Goal: Task Accomplishment & Management: Manage account settings

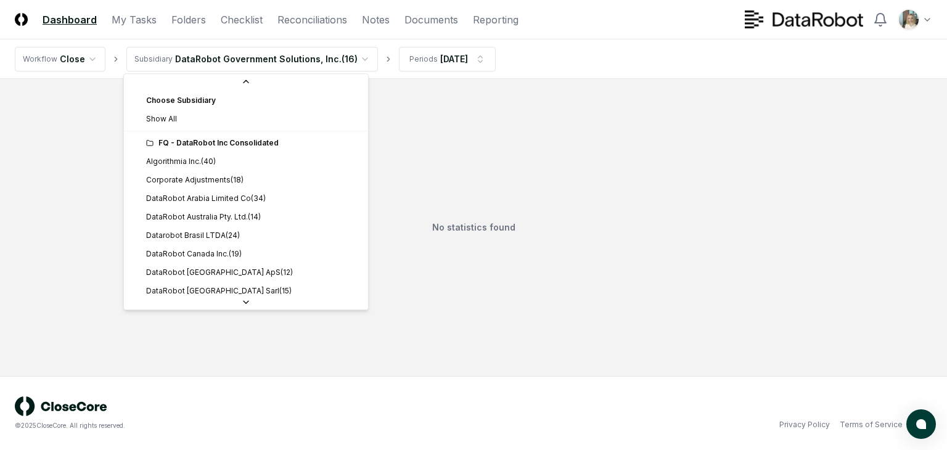
click at [353, 61] on html "CloseCore Dashboard My Tasks Folders Checklist Reconciliations Notes Documents …" at bounding box center [473, 225] width 947 height 450
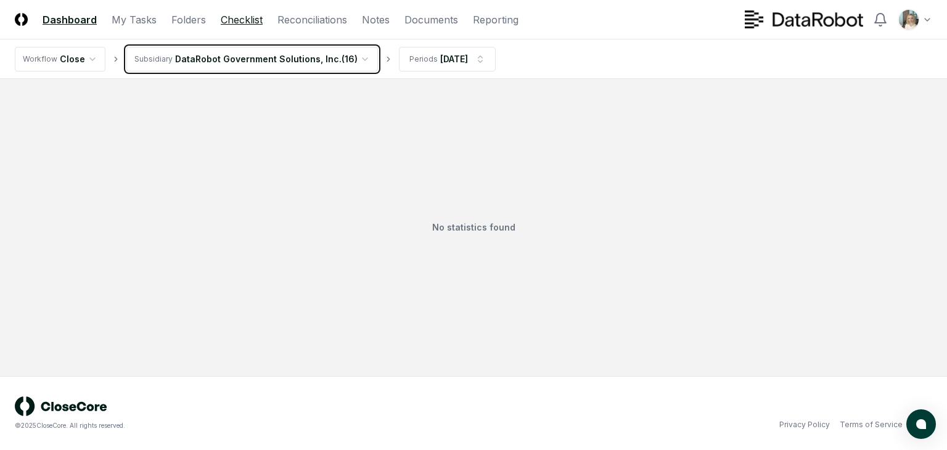
click at [248, 19] on html "CloseCore Dashboard My Tasks Folders Checklist Reconciliations Notes Documents …" at bounding box center [473, 225] width 947 height 450
click at [239, 15] on link "Checklist" at bounding box center [242, 19] width 42 height 15
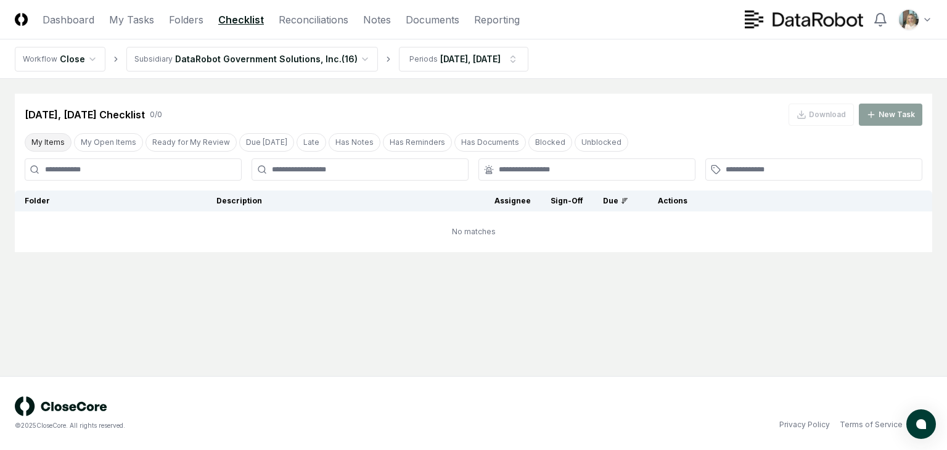
click at [48, 141] on button "My Items" at bounding box center [48, 142] width 47 height 18
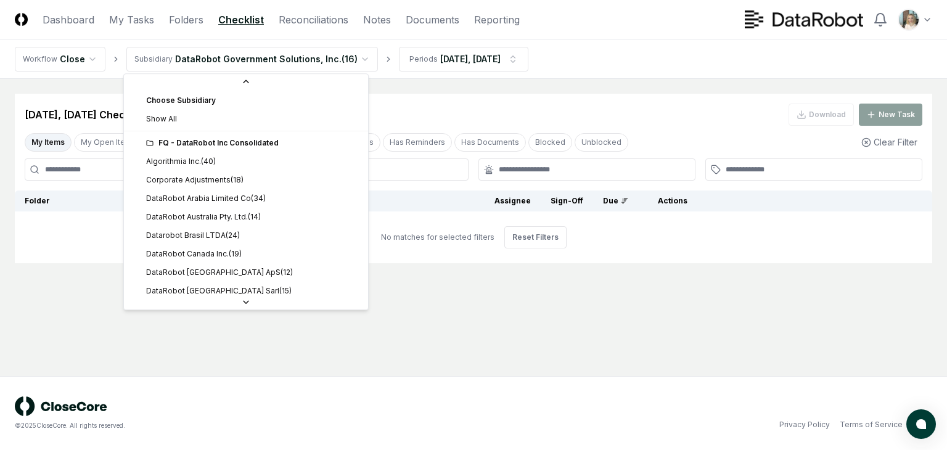
click at [343, 57] on html "CloseCore Dashboard My Tasks Folders Checklist Reconciliations Notes Documents …" at bounding box center [473, 225] width 947 height 450
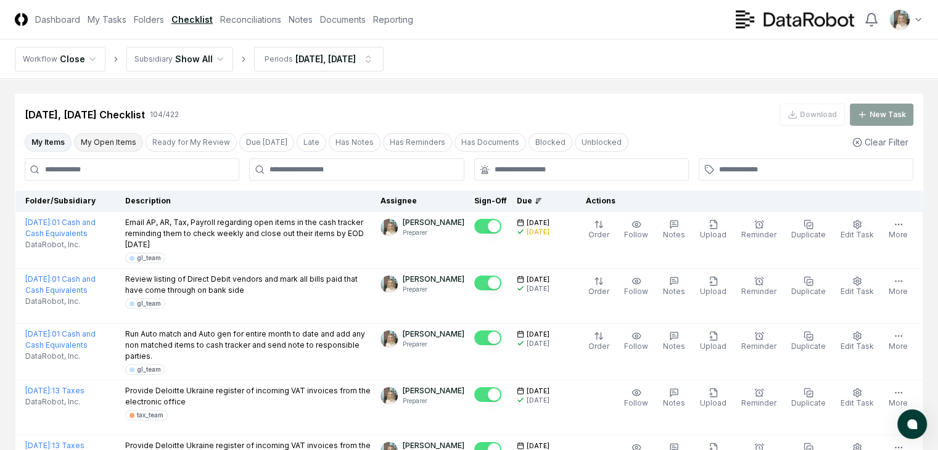
click at [115, 141] on button "My Open Items" at bounding box center [108, 142] width 69 height 18
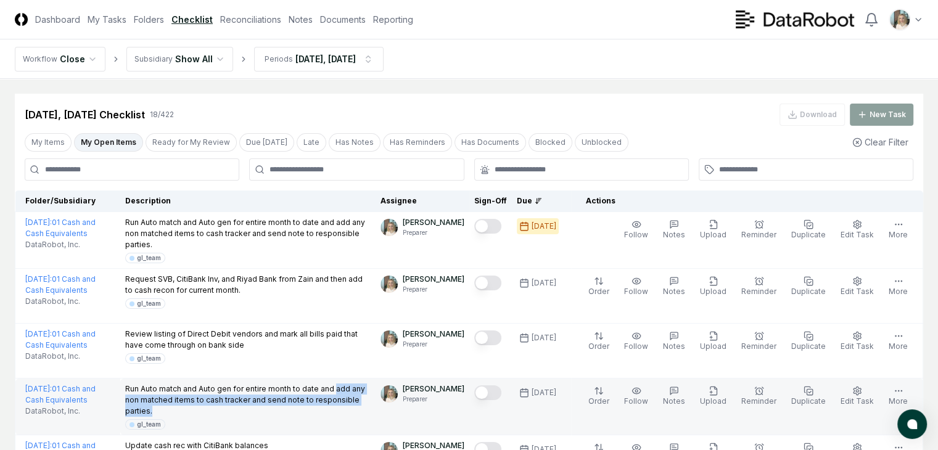
drag, startPoint x: 153, startPoint y: 394, endPoint x: 264, endPoint y: 409, distance: 111.9
click at [264, 409] on p "Run Auto match and Auto gen for entire month to date and add any non matched it…" at bounding box center [248, 399] width 246 height 33
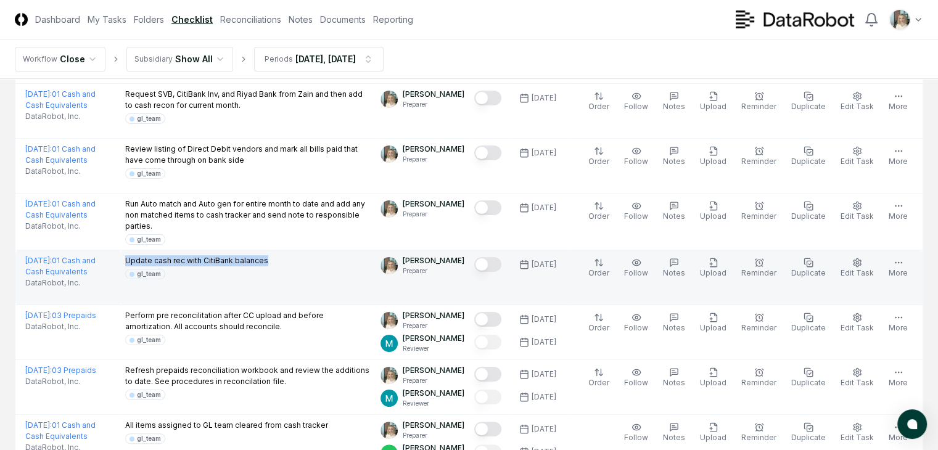
drag, startPoint x: 134, startPoint y: 258, endPoint x: 279, endPoint y: 260, distance: 144.3
click at [279, 260] on td "Update cash rec with CitiBank balances gl_team" at bounding box center [248, 277] width 256 height 55
click at [486, 261] on button "Mark complete" at bounding box center [487, 264] width 27 height 15
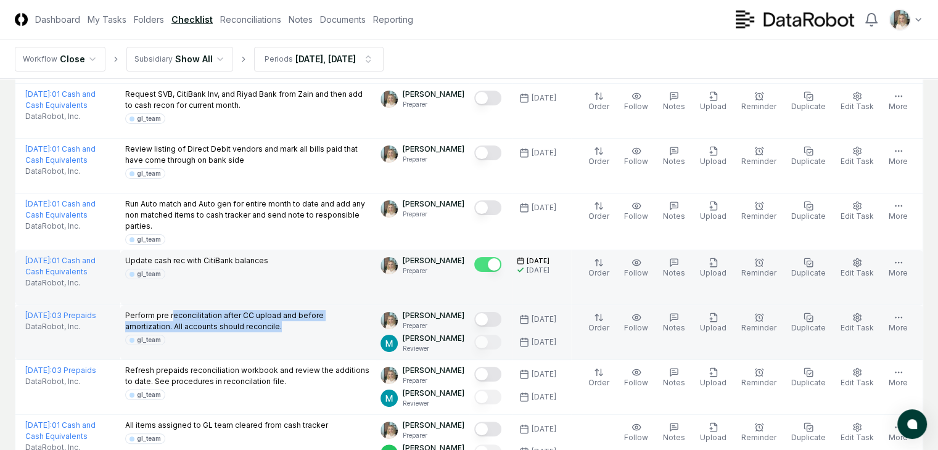
drag, startPoint x: 182, startPoint y: 317, endPoint x: 314, endPoint y: 326, distance: 132.2
click at [314, 326] on p "Perform pre reconcilitation after CC upload and before amortization. All accoun…" at bounding box center [248, 321] width 246 height 22
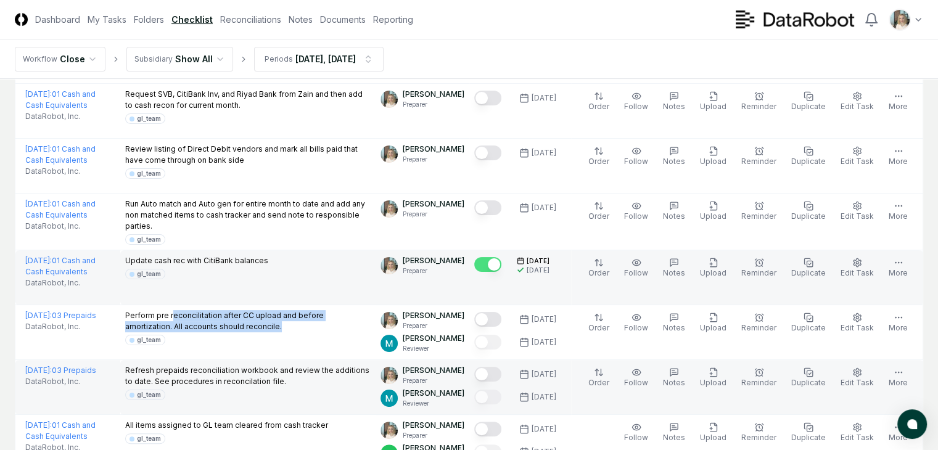
click at [489, 370] on button "Mark complete" at bounding box center [487, 374] width 27 height 15
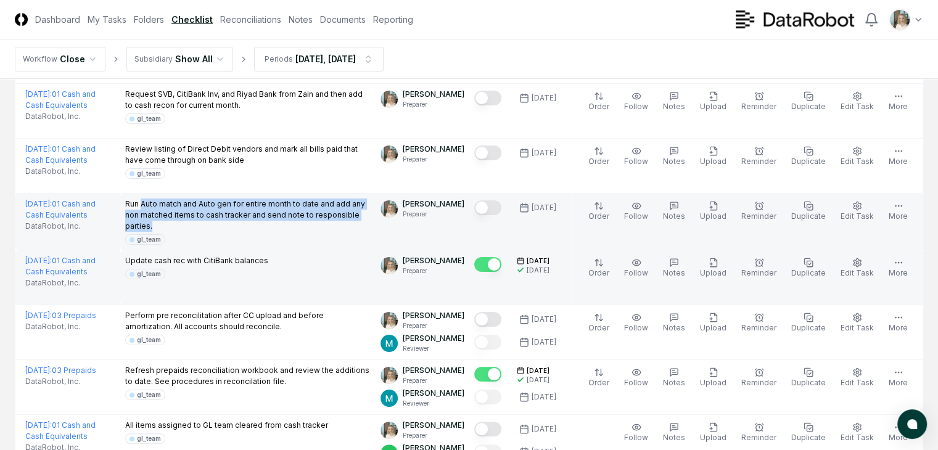
drag, startPoint x: 150, startPoint y: 207, endPoint x: 256, endPoint y: 223, distance: 106.6
click at [256, 223] on p "Run Auto match and Auto gen for entire month to date and add any non matched it…" at bounding box center [248, 214] width 246 height 33
